Goal: Navigation & Orientation: Find specific page/section

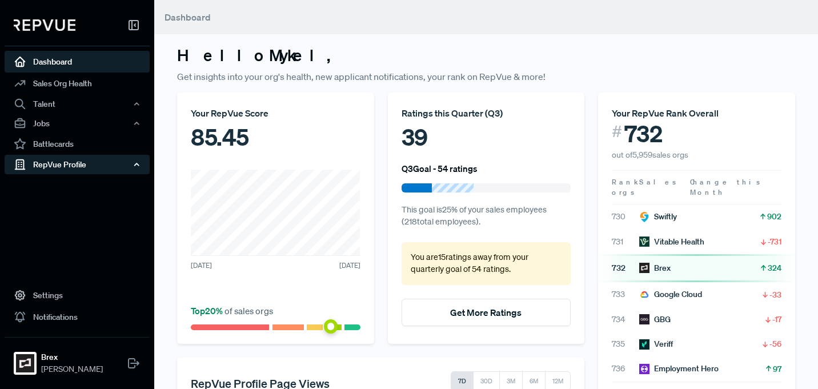
click at [87, 165] on div "RepVue Profile" at bounding box center [77, 164] width 145 height 19
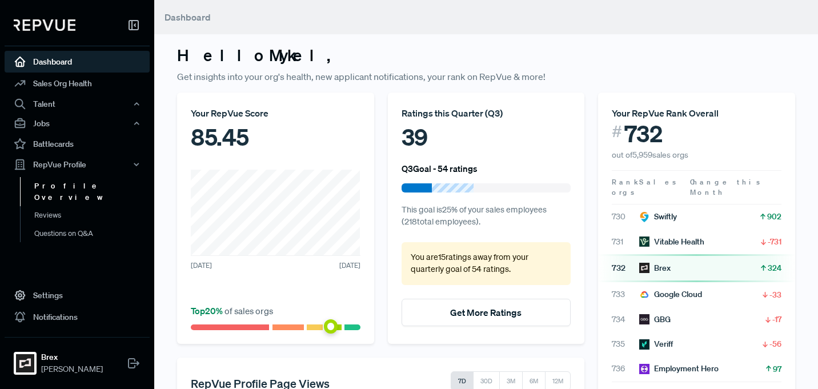
click at [86, 186] on link "Profile Overview" at bounding box center [92, 191] width 145 height 29
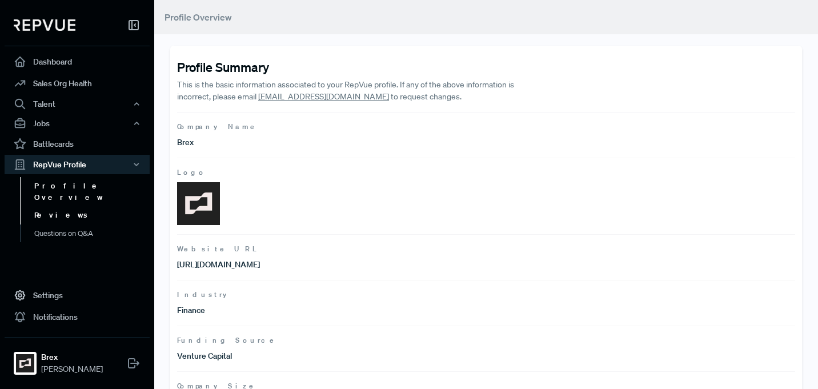
click at [84, 206] on link "Reviews" at bounding box center [92, 215] width 145 height 18
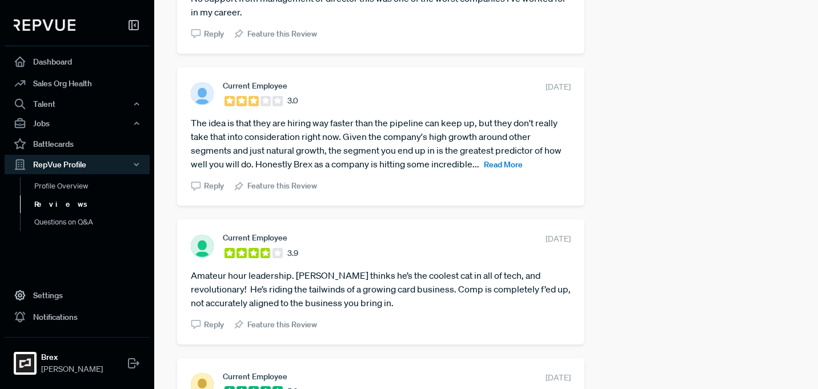
scroll to position [2248, 0]
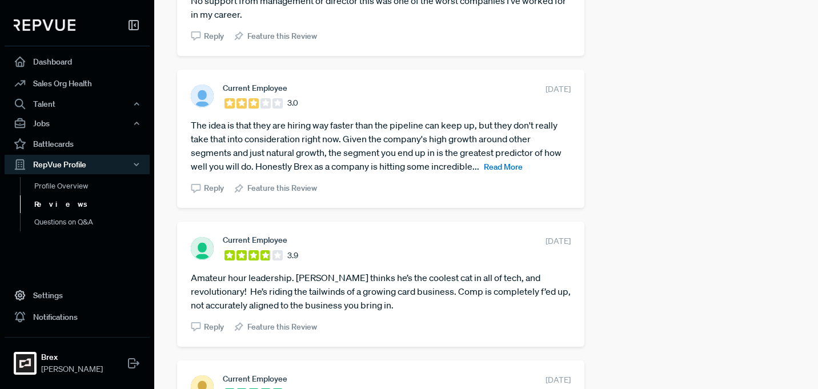
click at [501, 162] on span "Read More" at bounding box center [503, 167] width 39 height 10
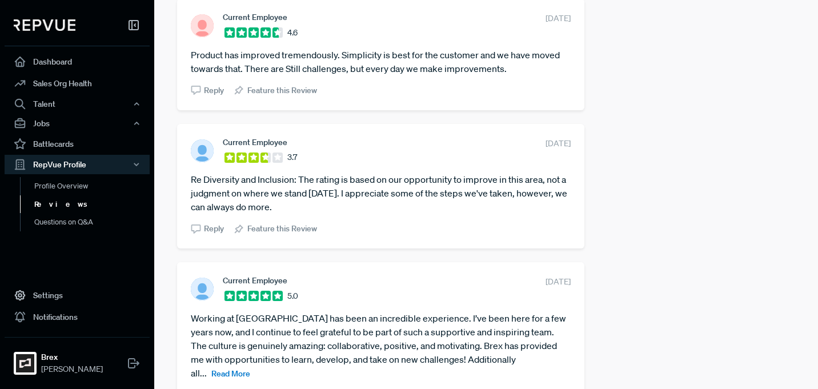
scroll to position [0, 0]
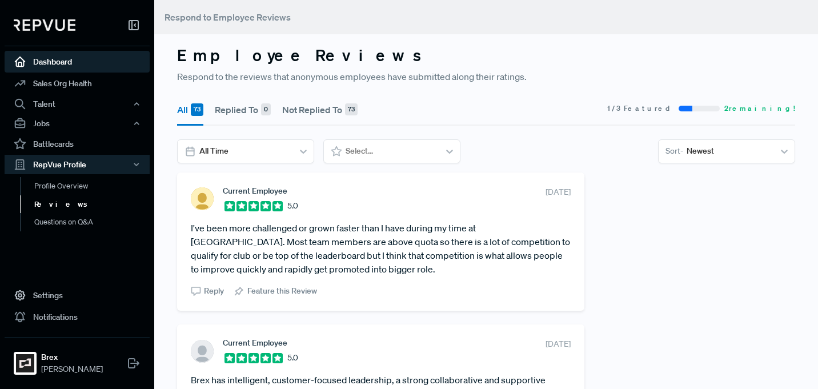
click at [58, 63] on link "Dashboard" at bounding box center [77, 62] width 145 height 22
